Goal: Task Accomplishment & Management: Manage account settings

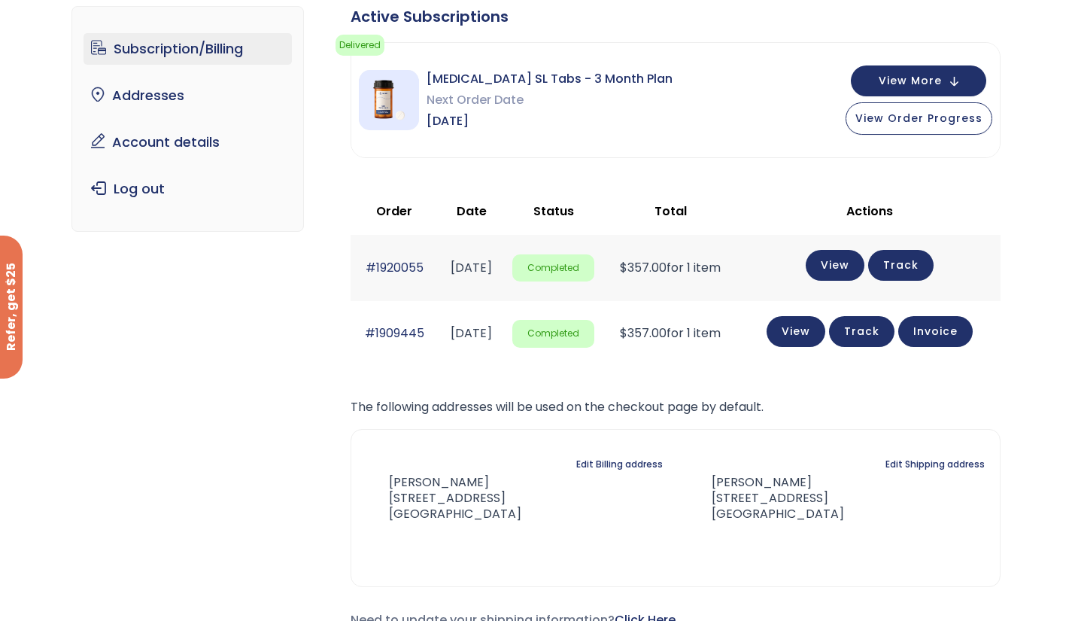
scroll to position [112, 0]
click at [952, 76] on button "View More" at bounding box center [918, 80] width 135 height 31
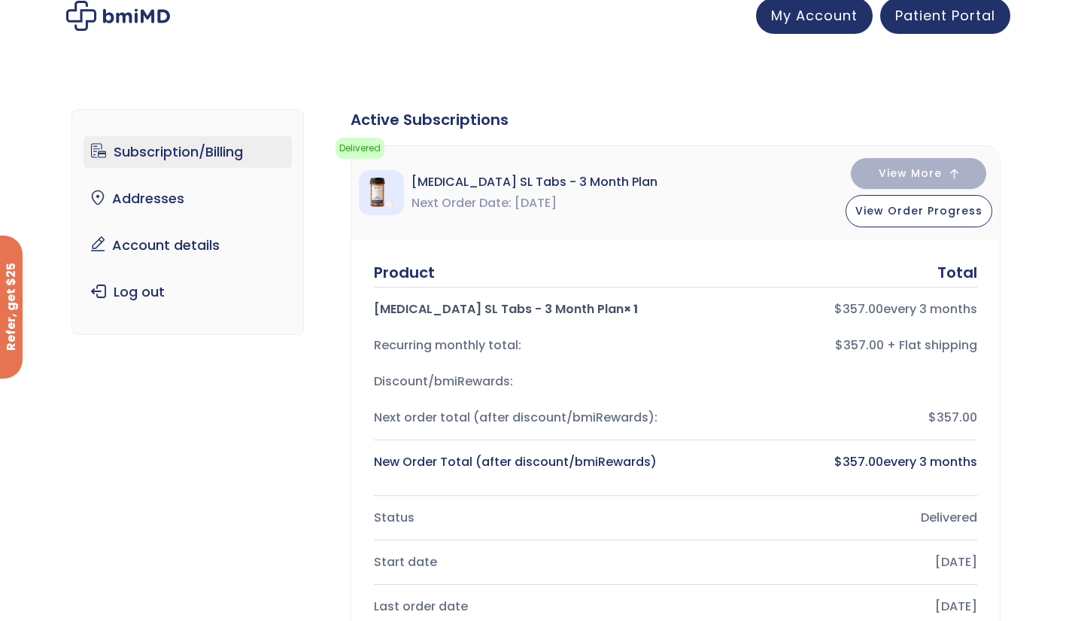
scroll to position [0, 0]
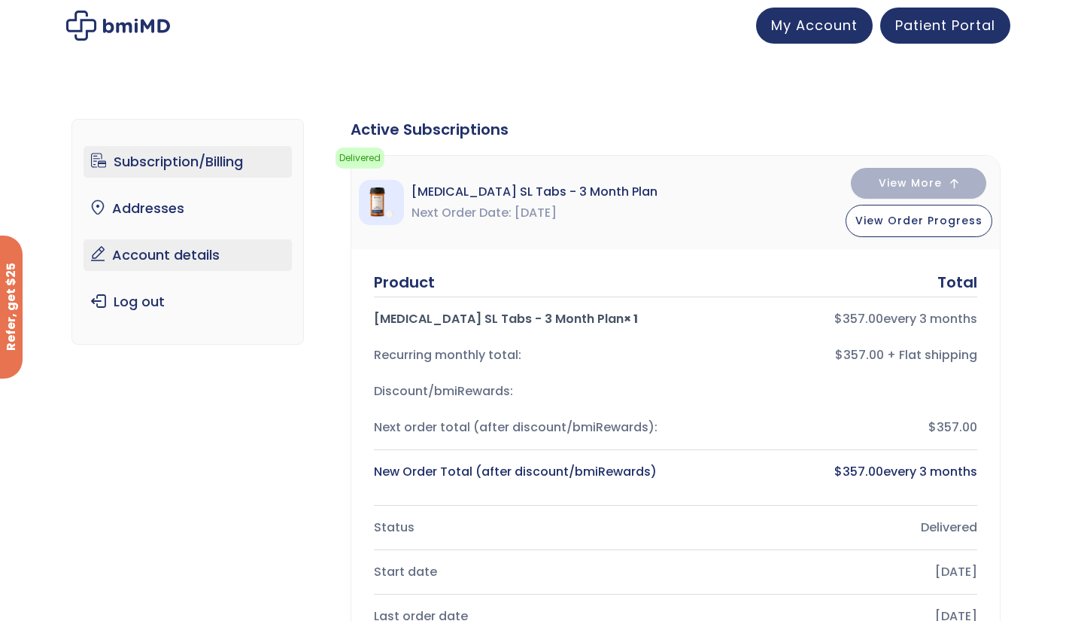
click at [153, 259] on link "Account details" at bounding box center [187, 255] width 208 height 32
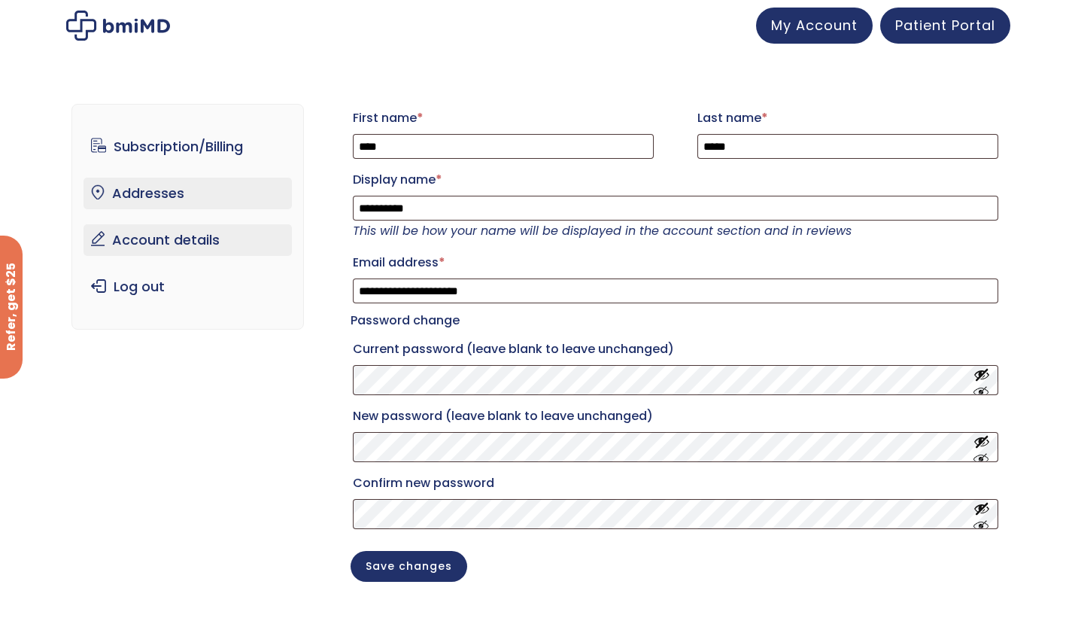
click at [153, 192] on link "Addresses" at bounding box center [187, 194] width 208 height 32
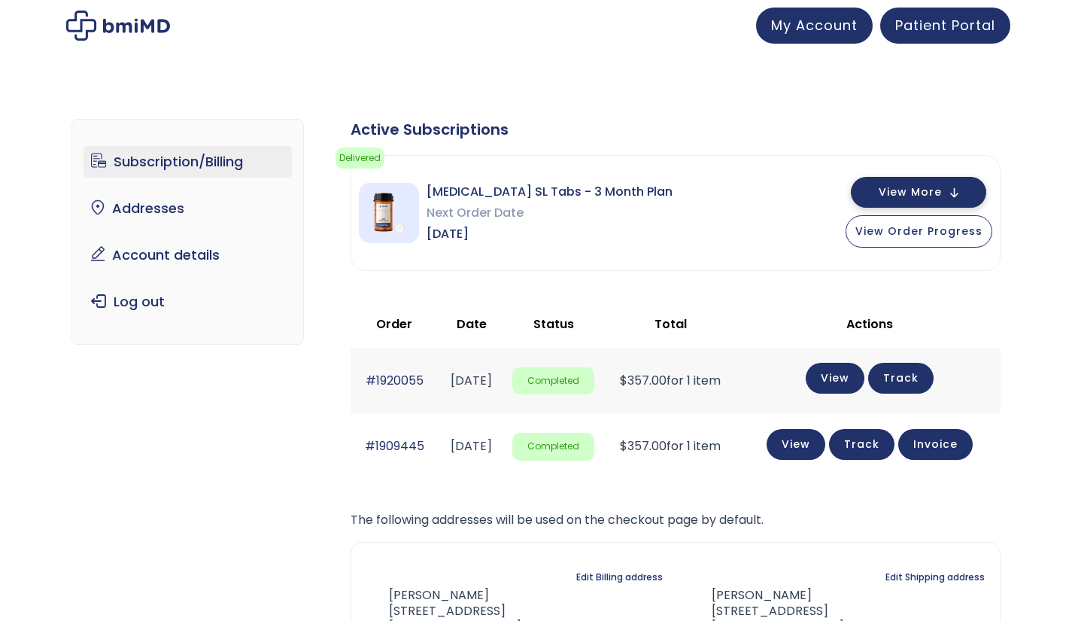
click at [917, 202] on button "View More" at bounding box center [918, 192] width 135 height 31
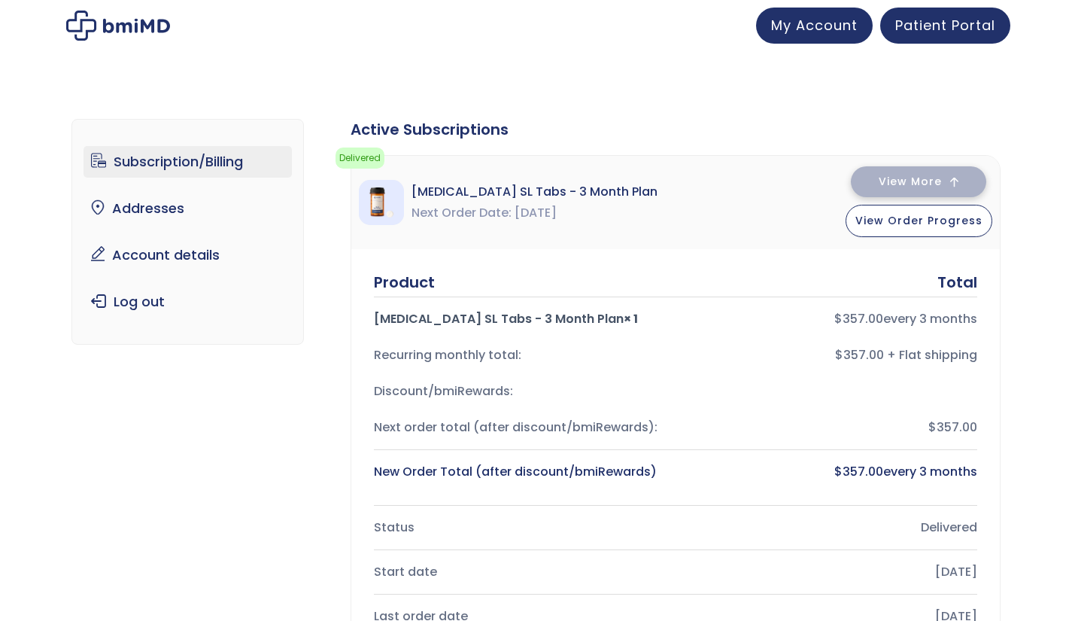
click at [921, 196] on button "View More" at bounding box center [918, 181] width 135 height 31
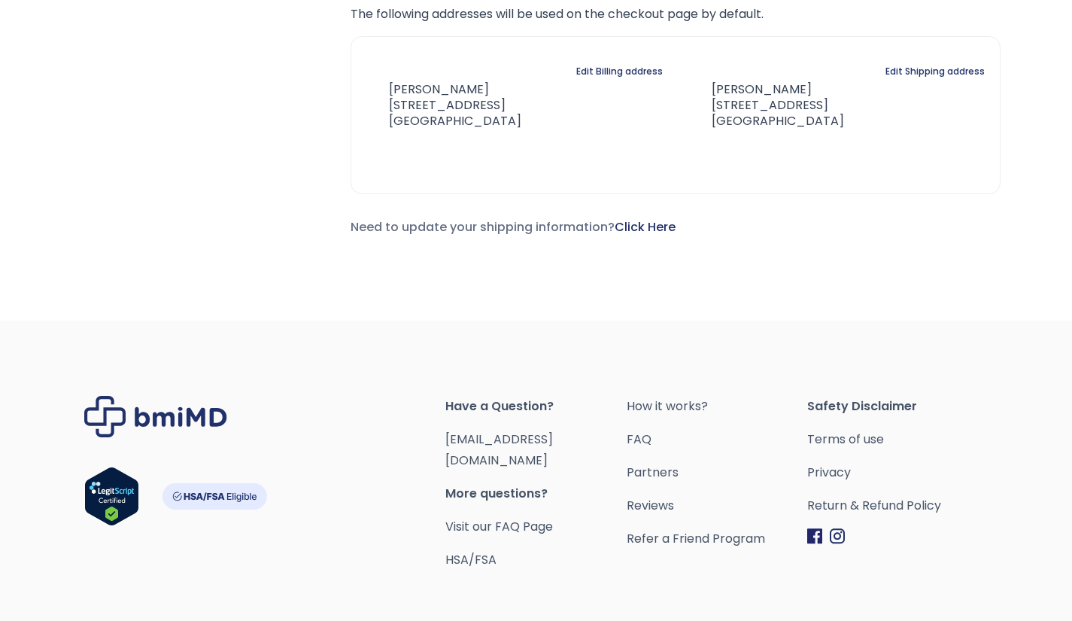
scroll to position [564, 0]
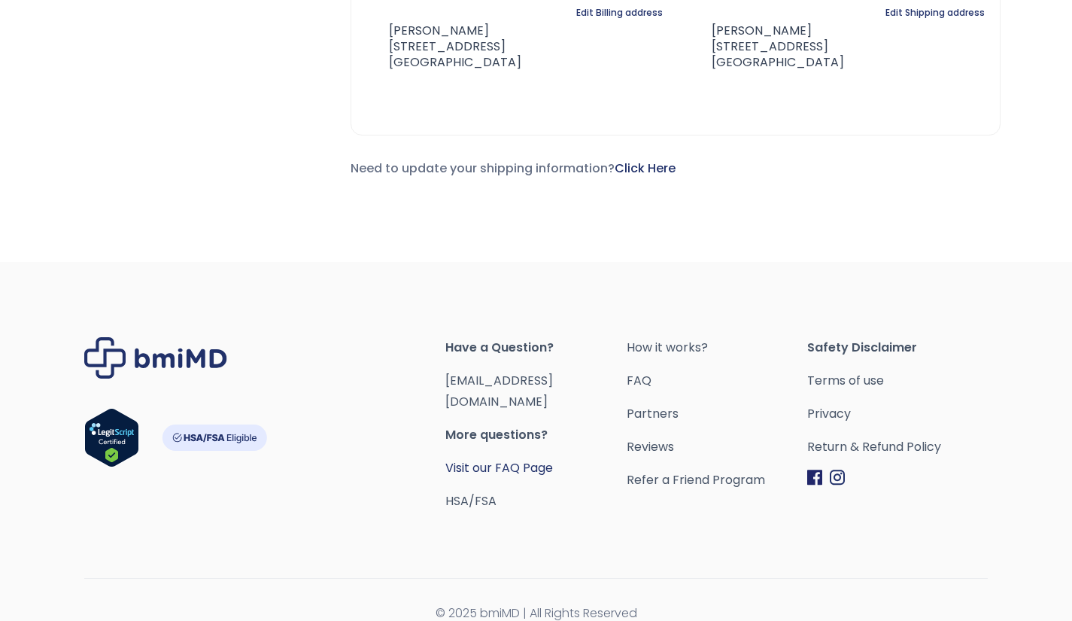
click at [504, 459] on link "Visit our FAQ Page" at bounding box center [499, 467] width 108 height 17
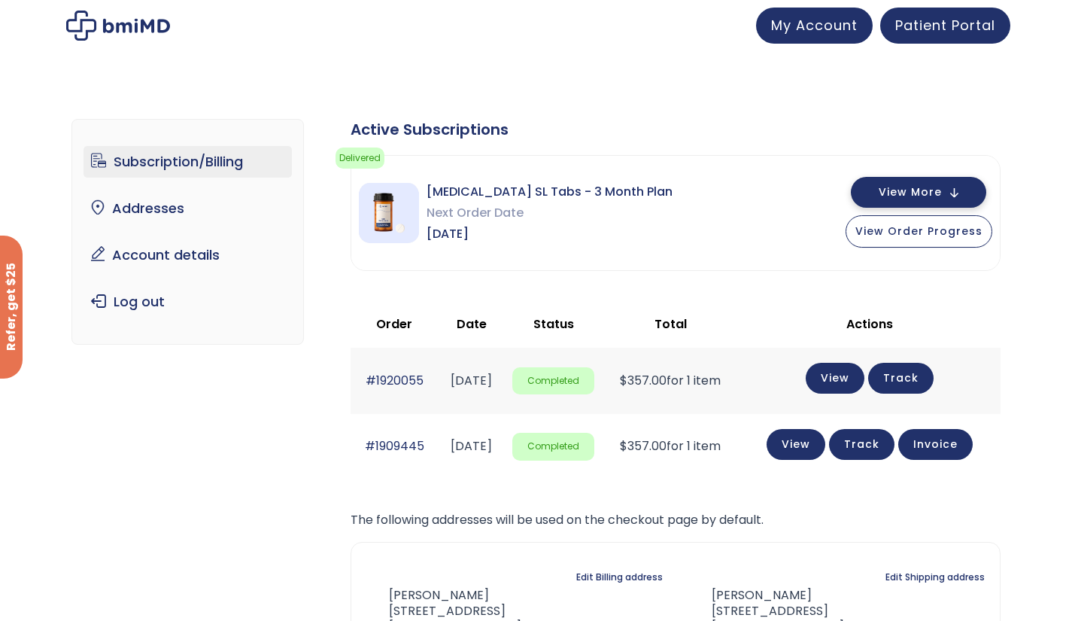
click at [924, 192] on span "View More" at bounding box center [910, 192] width 63 height 10
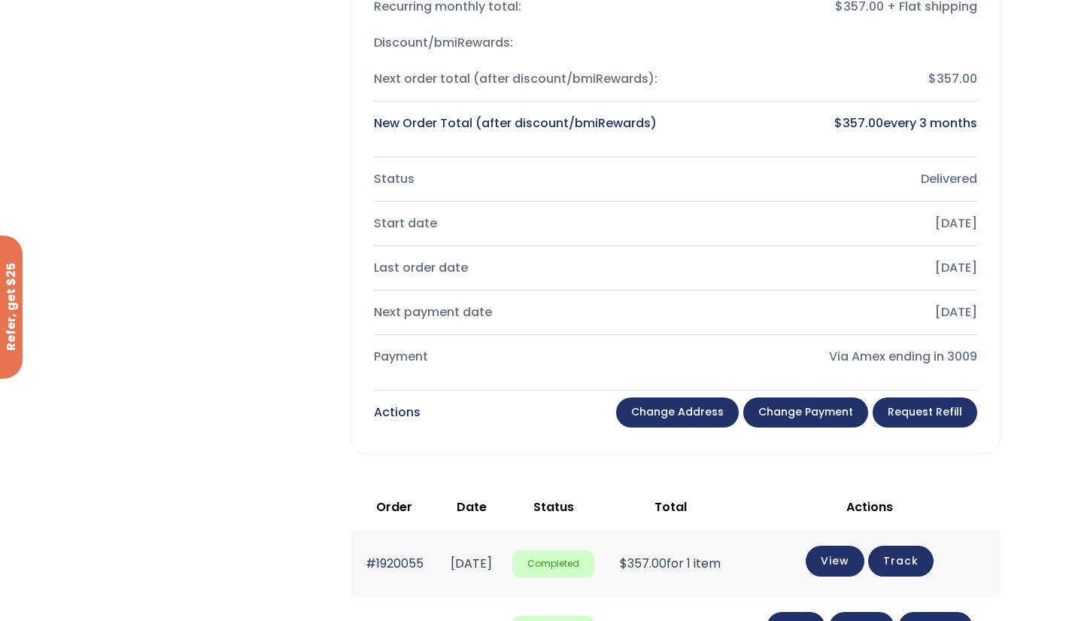
scroll to position [356, 0]
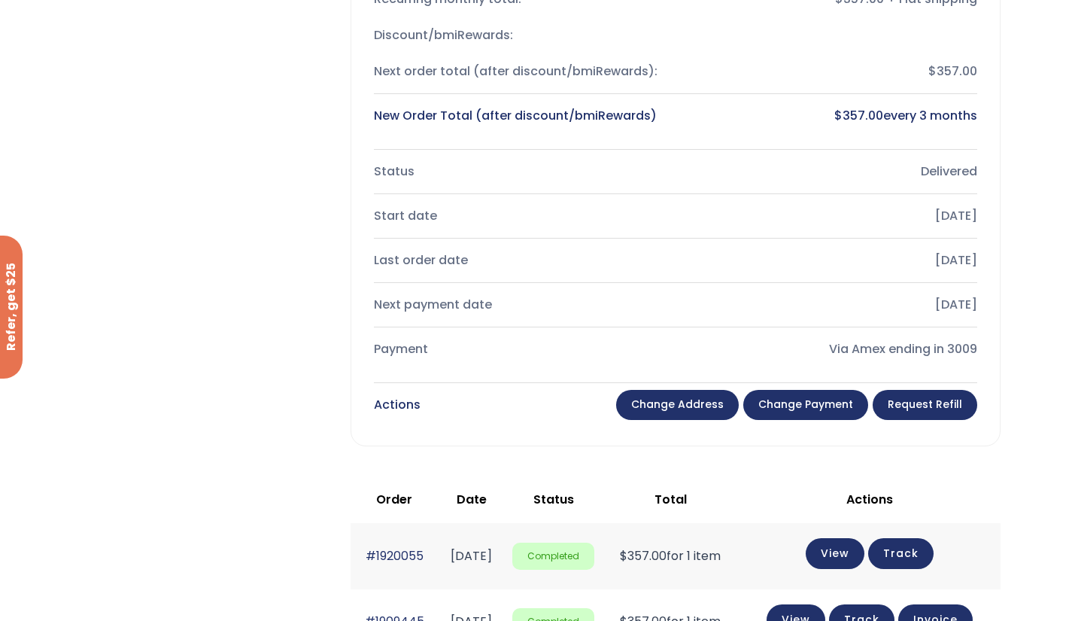
click at [839, 403] on link "Change payment" at bounding box center [805, 405] width 125 height 30
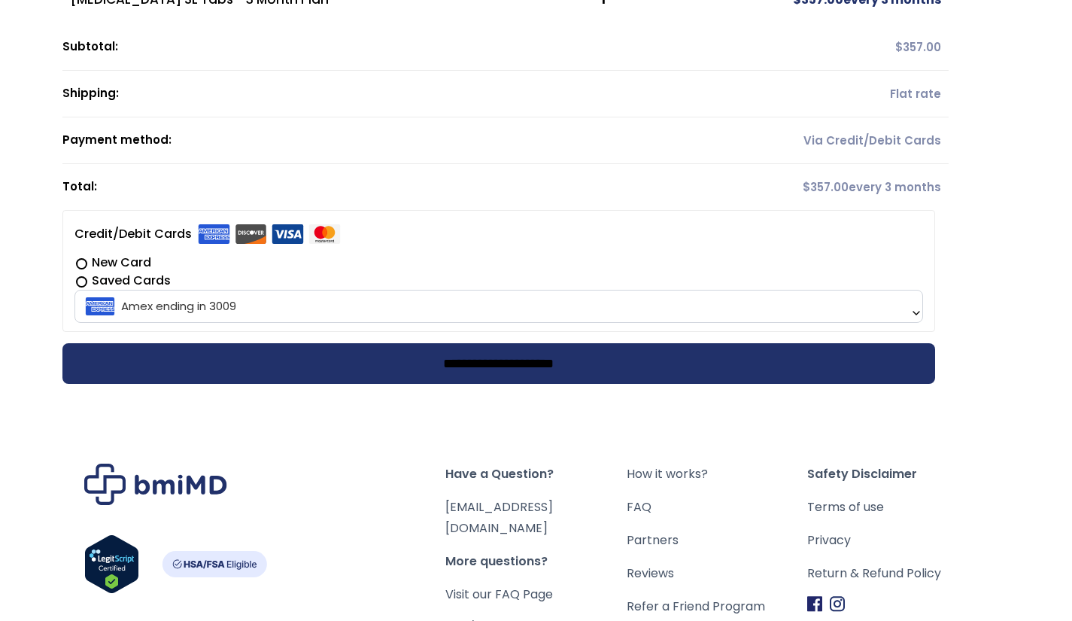
scroll to position [196, 0]
click at [899, 311] on span "Amex ending in 3009" at bounding box center [498, 306] width 839 height 32
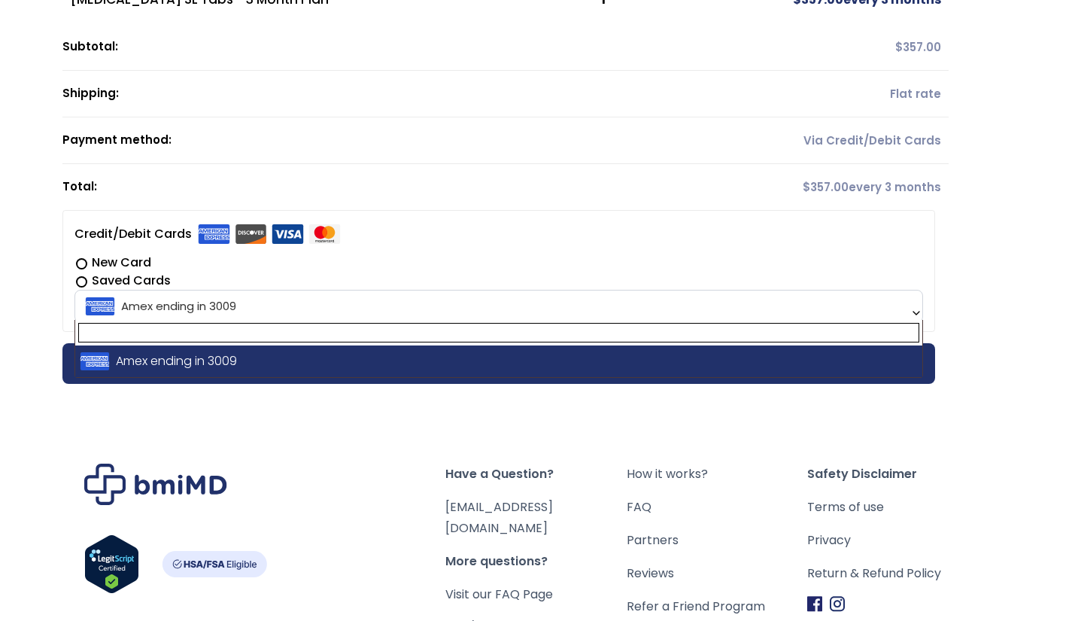
click at [899, 311] on span "Amex ending in 3009" at bounding box center [498, 306] width 839 height 32
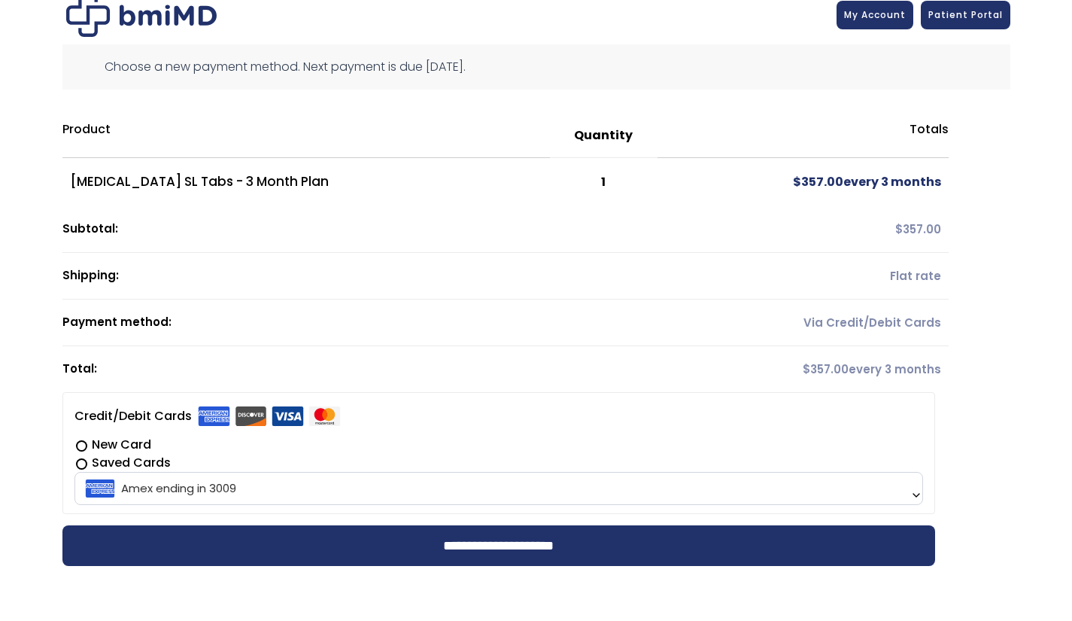
scroll to position [0, 0]
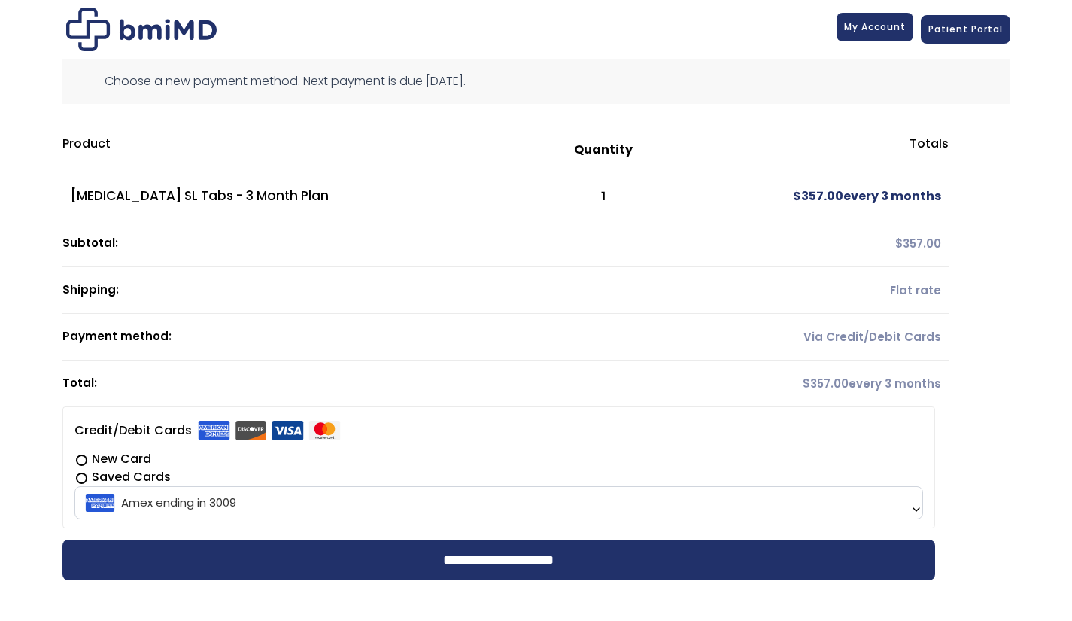
click at [900, 26] on span "My Account" at bounding box center [875, 26] width 62 height 13
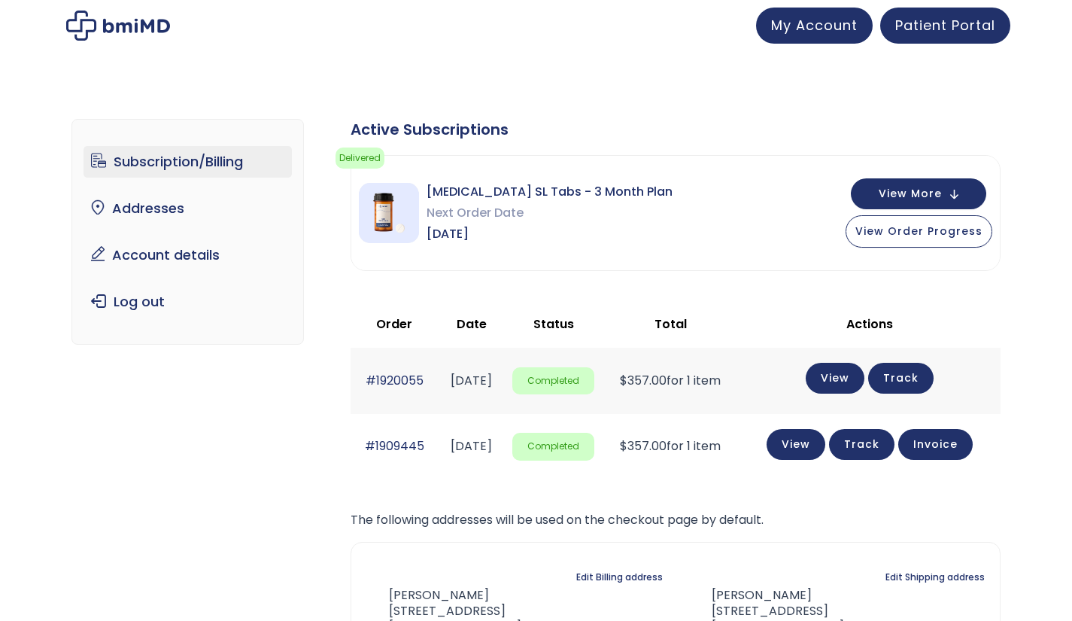
click at [138, 163] on link "Subscription/Billing" at bounding box center [187, 162] width 208 height 32
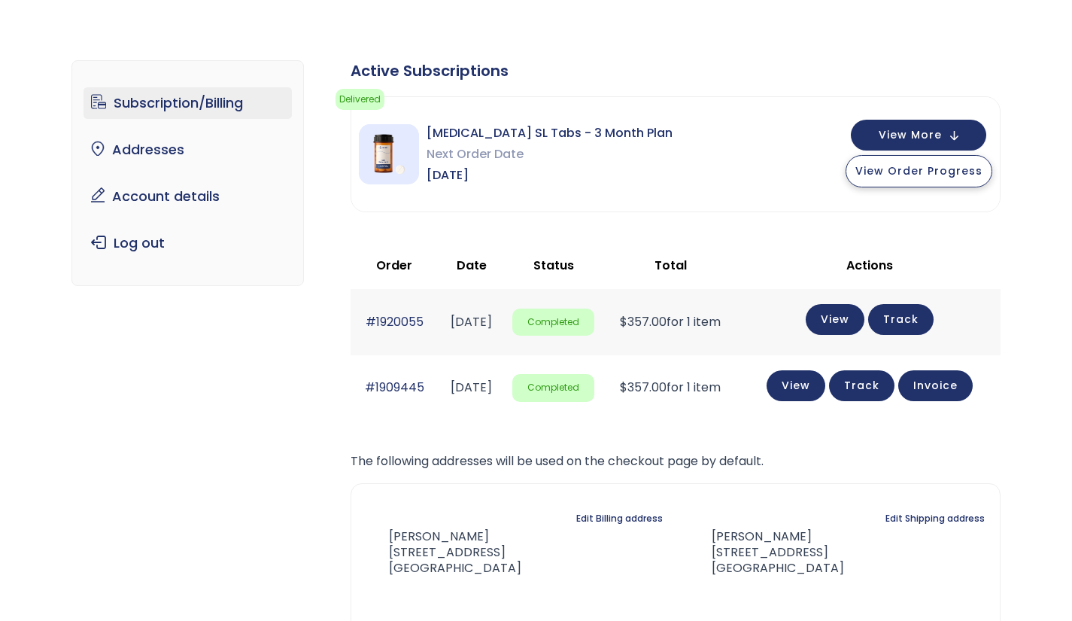
scroll to position [26, 0]
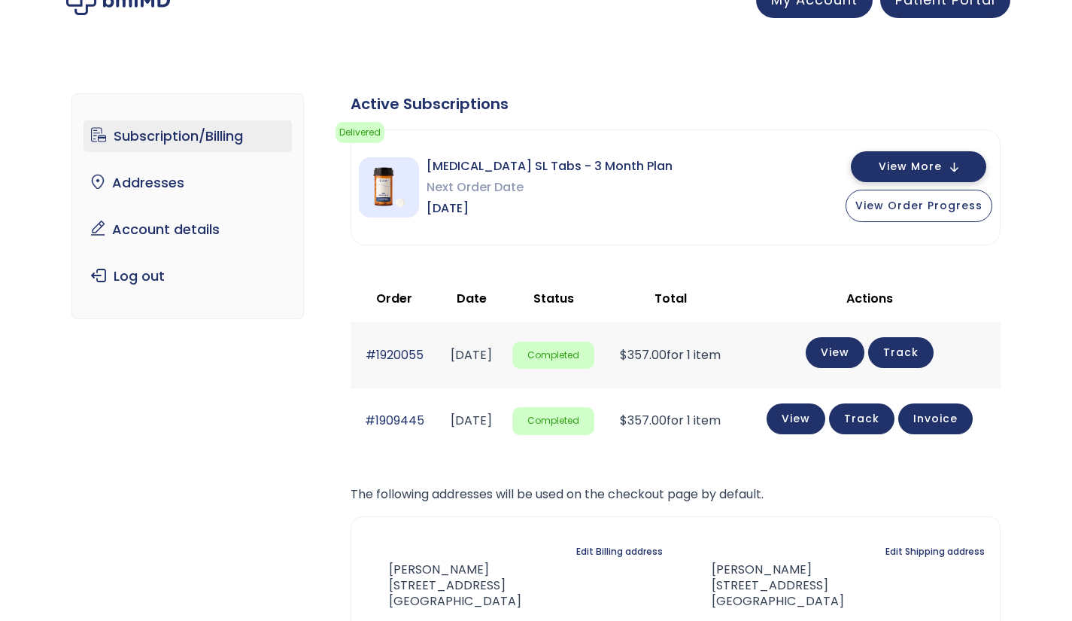
click at [924, 166] on span "View More" at bounding box center [910, 167] width 63 height 10
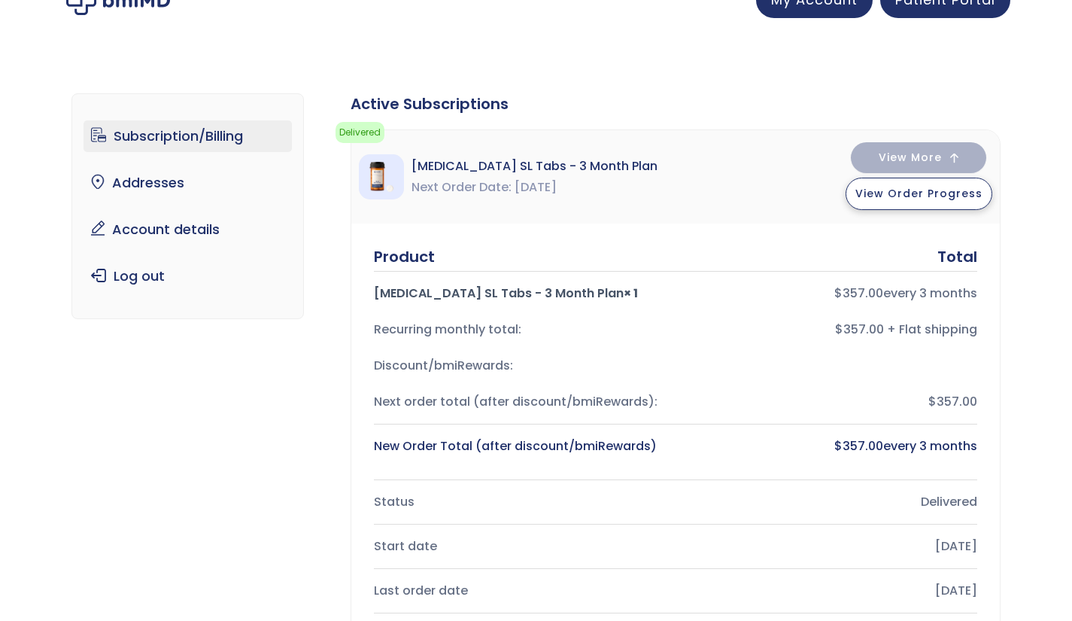
click at [912, 197] on span "View Order Progress" at bounding box center [918, 193] width 127 height 15
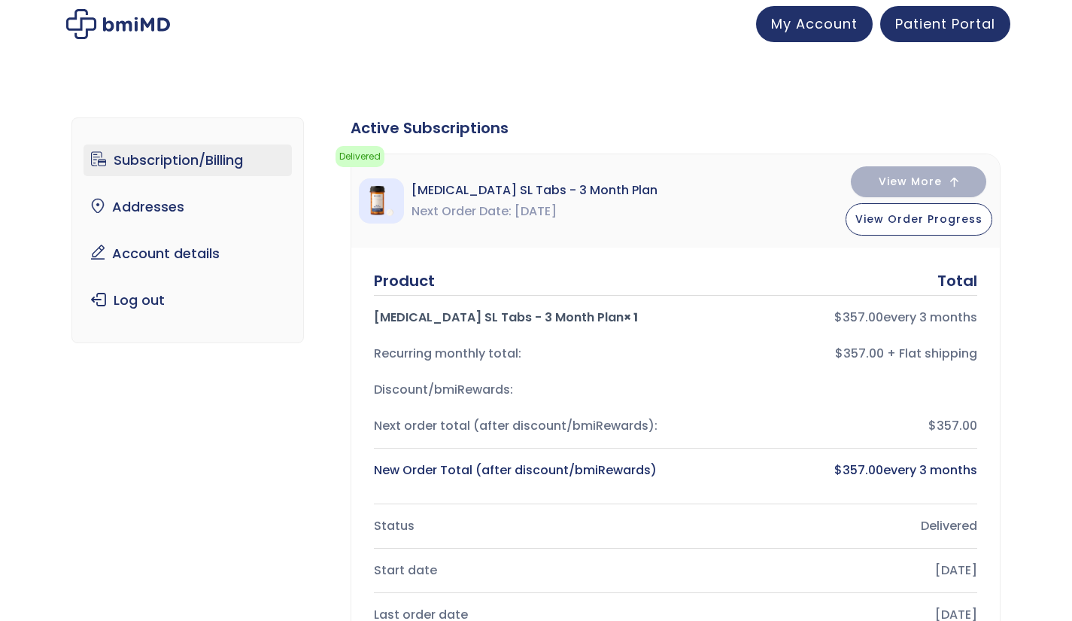
scroll to position [0, 0]
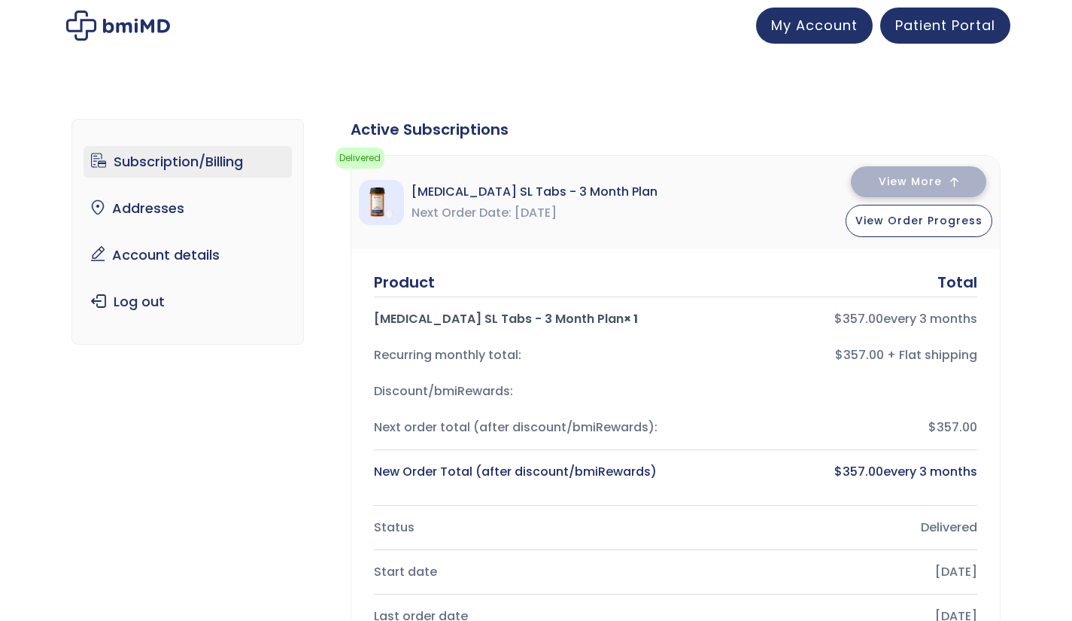
click at [919, 184] on span "View More" at bounding box center [910, 182] width 63 height 10
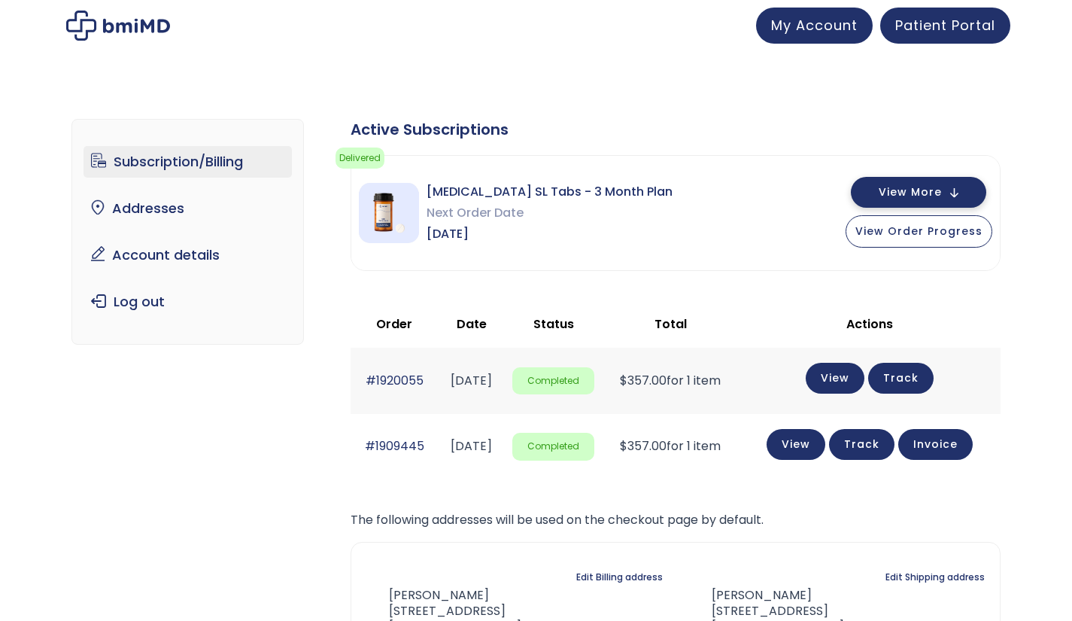
click at [919, 187] on span "View More" at bounding box center [910, 192] width 63 height 10
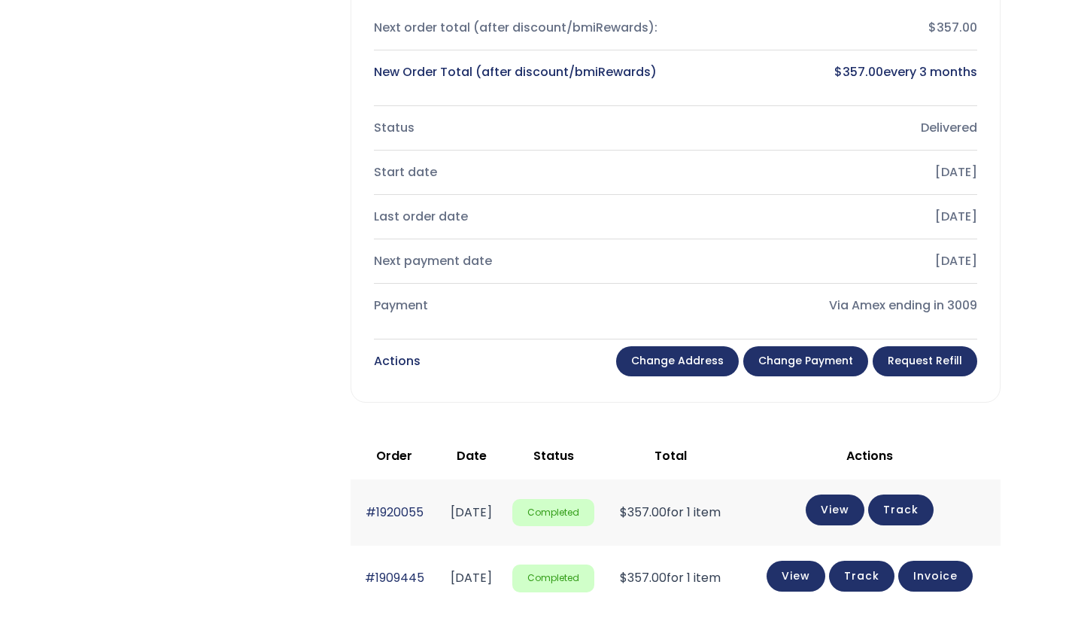
scroll to position [417, 0]
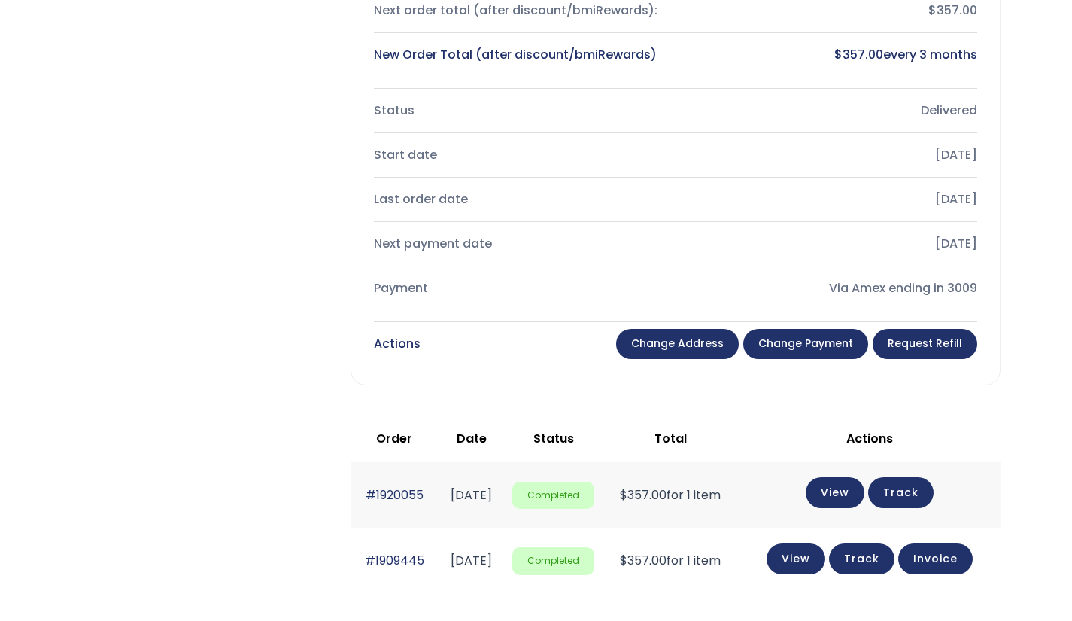
click at [898, 284] on div "Via Amex ending in 3009" at bounding box center [833, 288] width 290 height 21
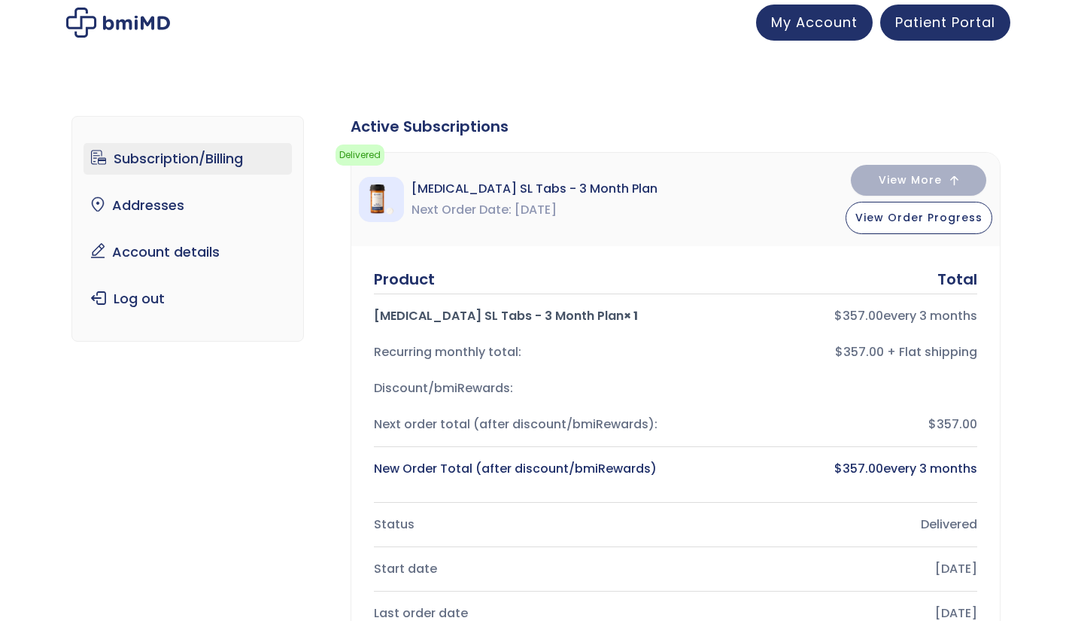
scroll to position [0, 0]
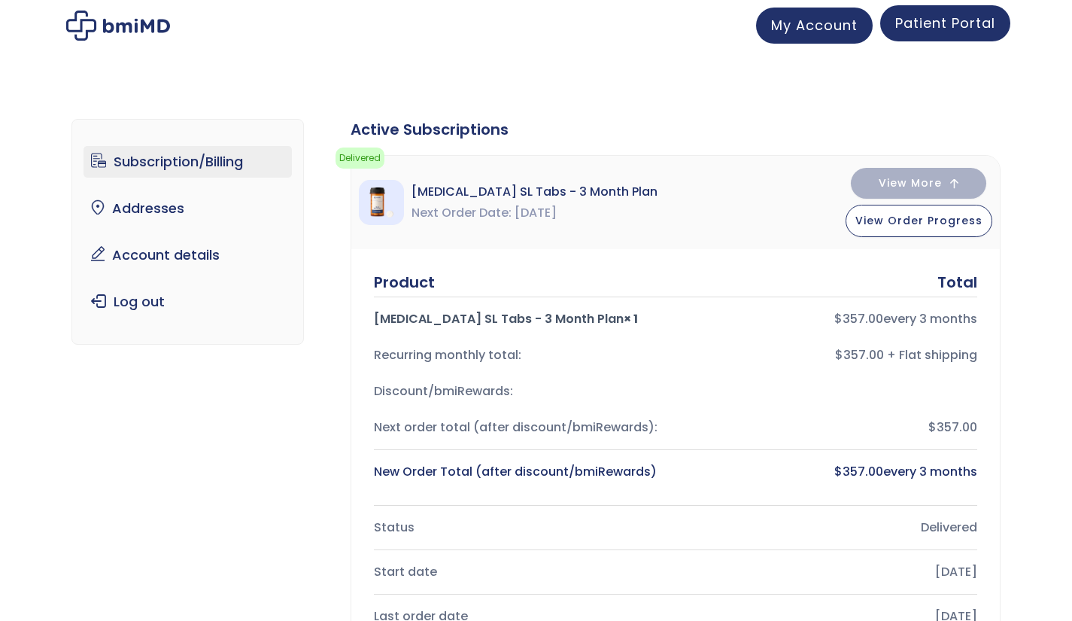
click at [955, 35] on link "Patient Portal" at bounding box center [945, 23] width 130 height 36
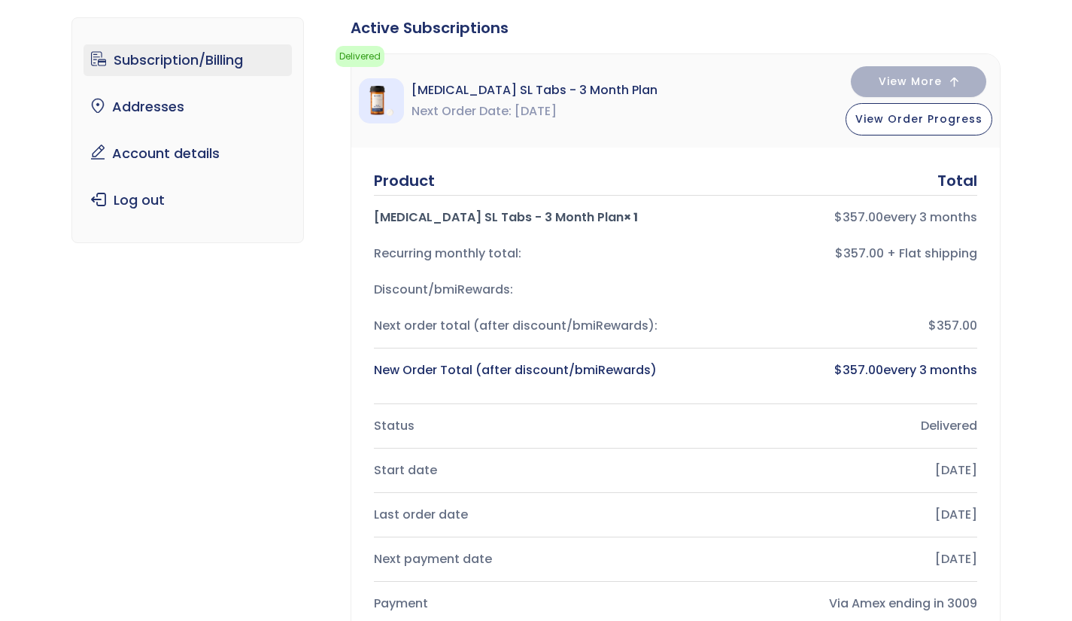
scroll to position [113, 0]
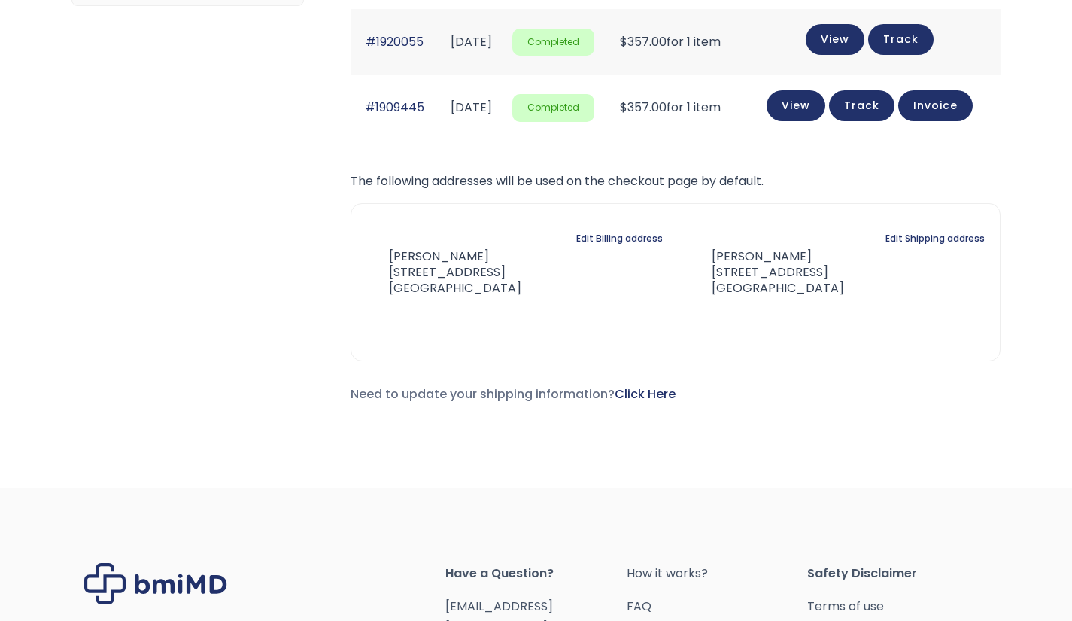
scroll to position [564, 0]
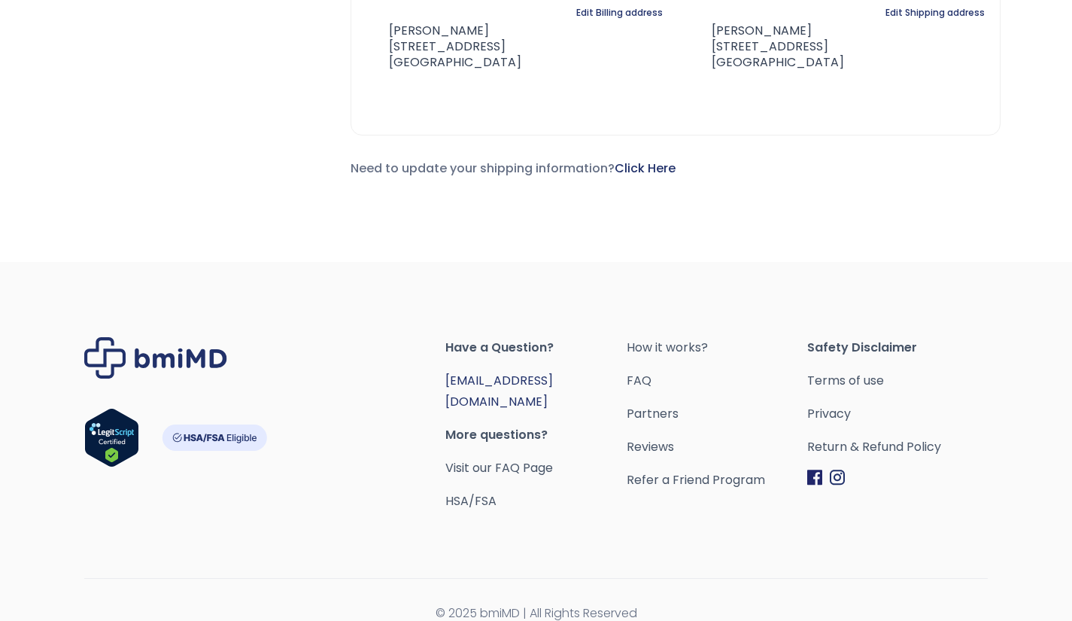
click at [529, 379] on link "[EMAIL_ADDRESS][DOMAIN_NAME]" at bounding box center [499, 391] width 108 height 38
click at [576, 511] on div "Have a Question? orders@bmiMD.com More questions? Visit our FAQ Page HSA/FSA Ho…" at bounding box center [536, 452] width 1072 height 380
drag, startPoint x: 573, startPoint y: 386, endPoint x: 448, endPoint y: 386, distance: 125.6
click at [448, 386] on span "[EMAIL_ADDRESS][DOMAIN_NAME]" at bounding box center [535, 391] width 181 height 42
copy link "[EMAIL_ADDRESS][DOMAIN_NAME]"
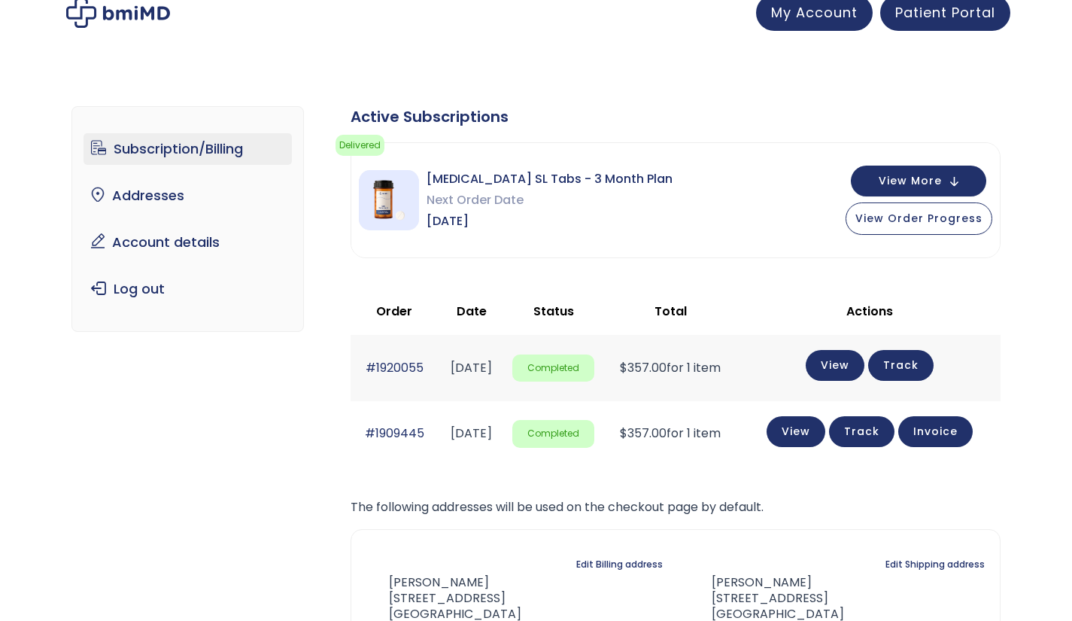
scroll to position [0, 0]
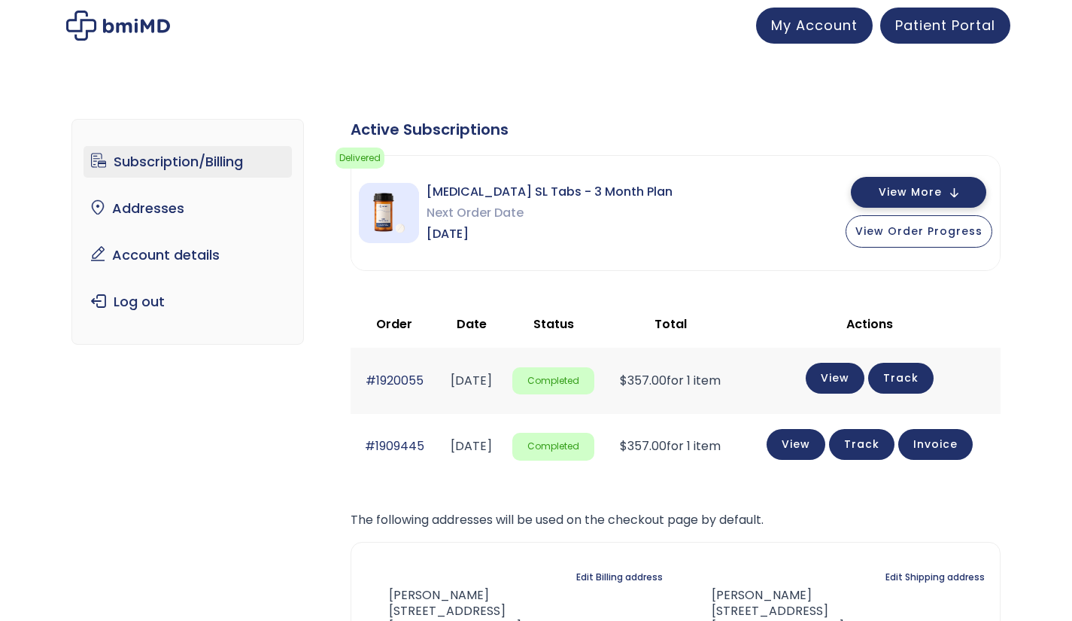
click at [921, 192] on span "View More" at bounding box center [910, 192] width 63 height 10
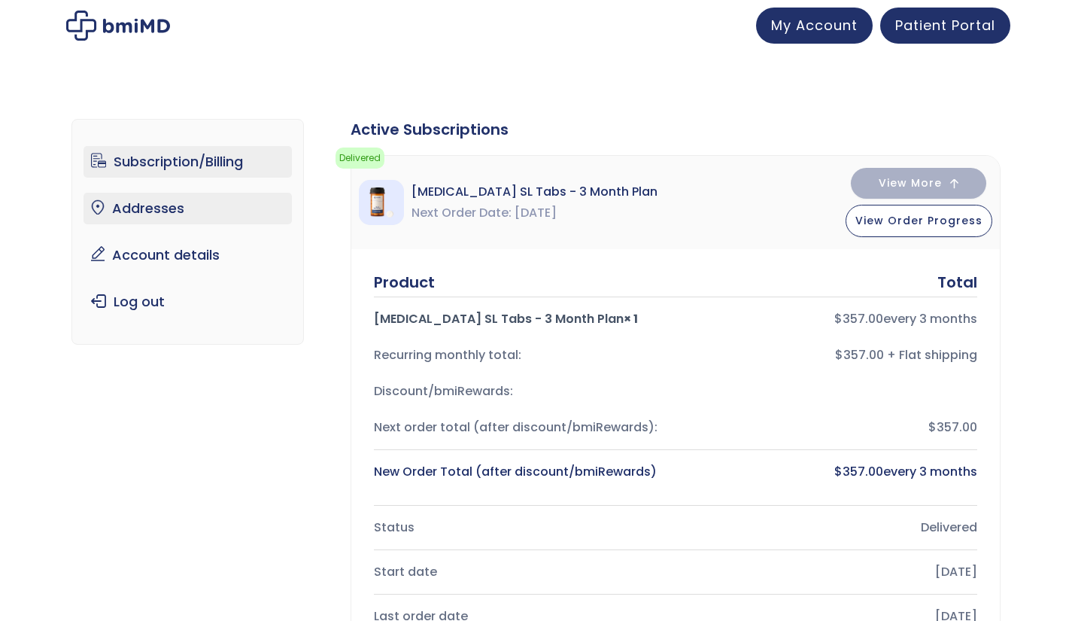
click at [167, 210] on link "Addresses" at bounding box center [187, 209] width 208 height 32
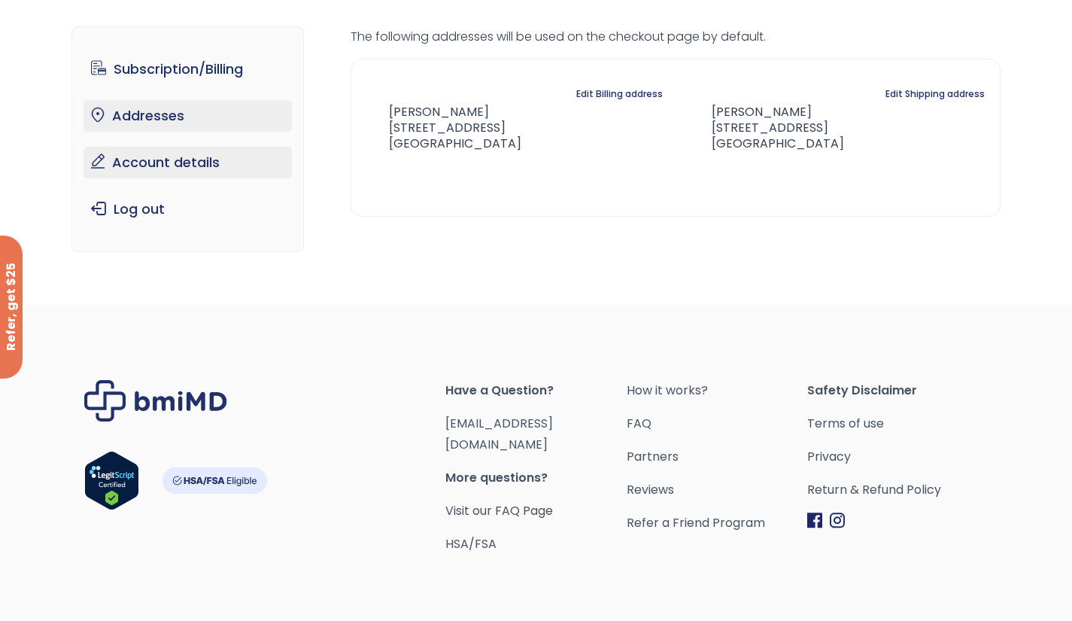
scroll to position [121, 0]
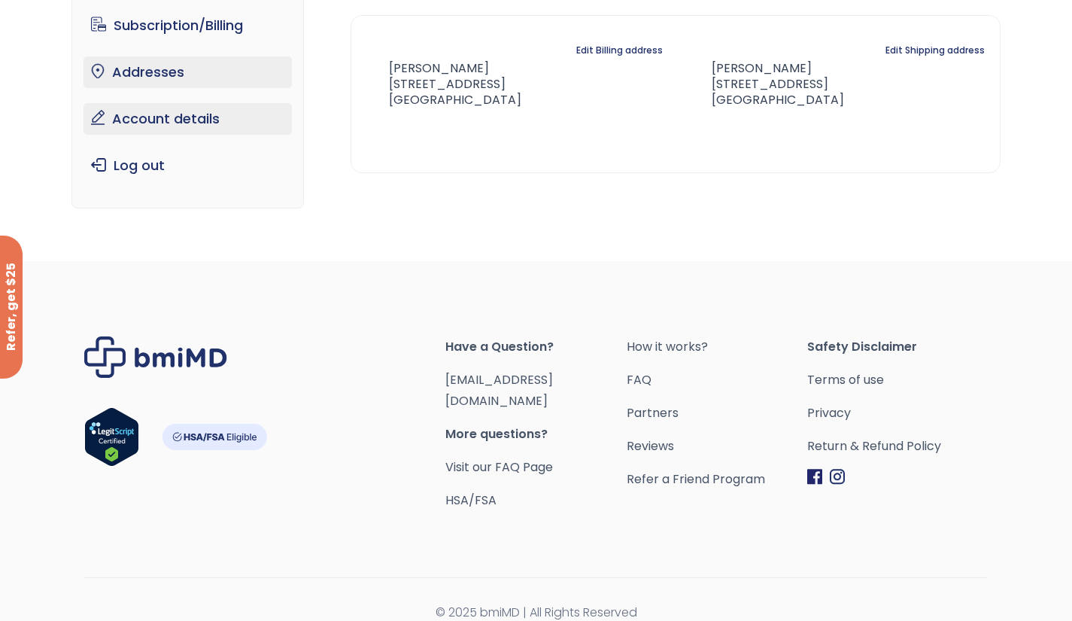
click at [167, 120] on link "Account details" at bounding box center [187, 119] width 208 height 32
